Goal: Task Accomplishment & Management: Manage account settings

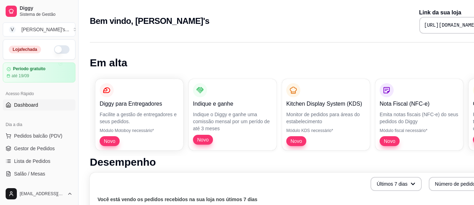
click at [54, 47] on button "button" at bounding box center [61, 49] width 15 height 8
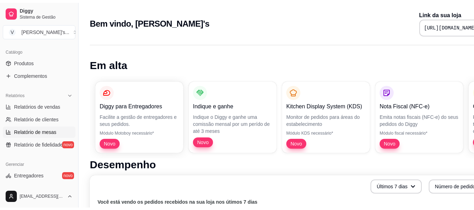
scroll to position [176, 0]
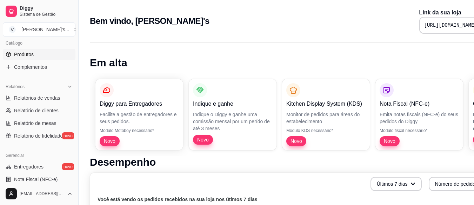
click at [14, 52] on span "Produtos" at bounding box center [24, 54] width 20 height 7
